Goal: Information Seeking & Learning: Stay updated

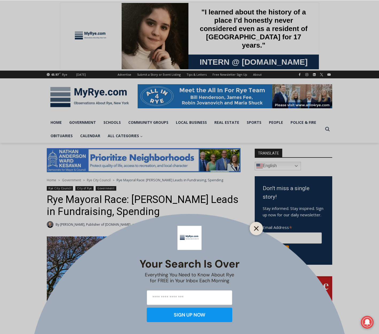
click at [257, 230] on icon "Close" at bounding box center [256, 228] width 5 height 5
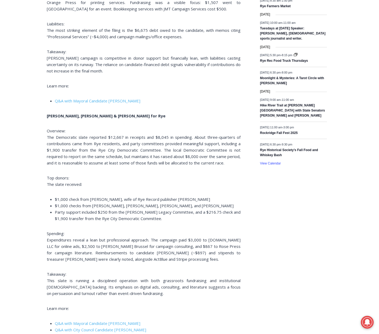
scroll to position [853, 0]
drag, startPoint x: 215, startPoint y: 205, endPoint x: 190, endPoint y: 203, distance: 25.5
click at [190, 203] on span "$1,000 checks from Cynthia Kuster, Maarten Kruijtzer, Rob Rubicco, and Melinda …" at bounding box center [144, 205] width 179 height 5
copy span "Melinda Stein"
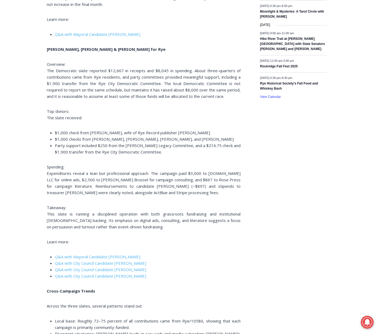
scroll to position [920, 0]
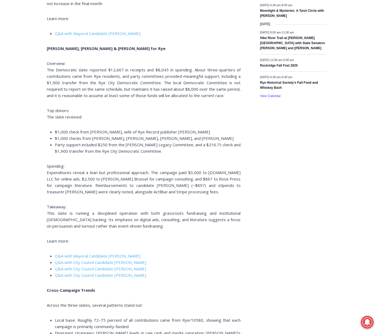
click at [127, 135] on li "$1,000 checks from Cynthia Kuster, Maarten Kruijtzer, Rob Rubicco, and Melinda …" at bounding box center [148, 138] width 186 height 6
click at [129, 139] on span "$1,000 checks from Cynthia Kuster, Maarten Kruijtzer, Rob Rubicco, and Melinda …" at bounding box center [144, 138] width 179 height 5
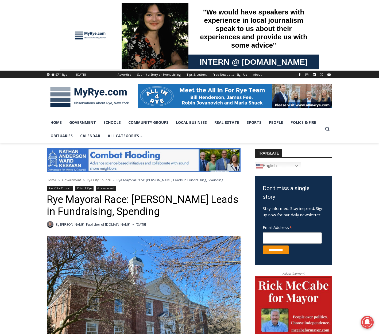
scroll to position [0, 0]
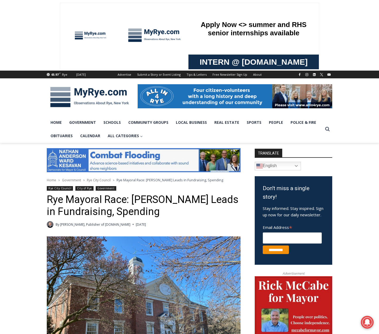
click at [87, 94] on img at bounding box center [90, 97] width 86 height 28
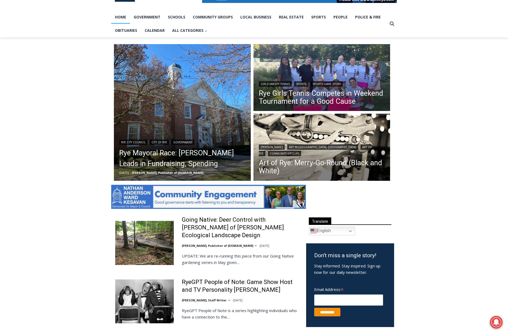
scroll to position [112, 0]
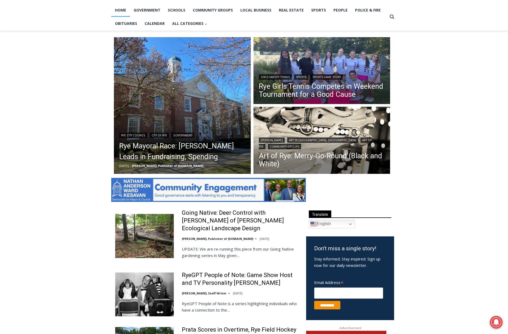
click at [217, 194] on img at bounding box center [208, 190] width 195 height 24
